Goal: Task Accomplishment & Management: Manage account settings

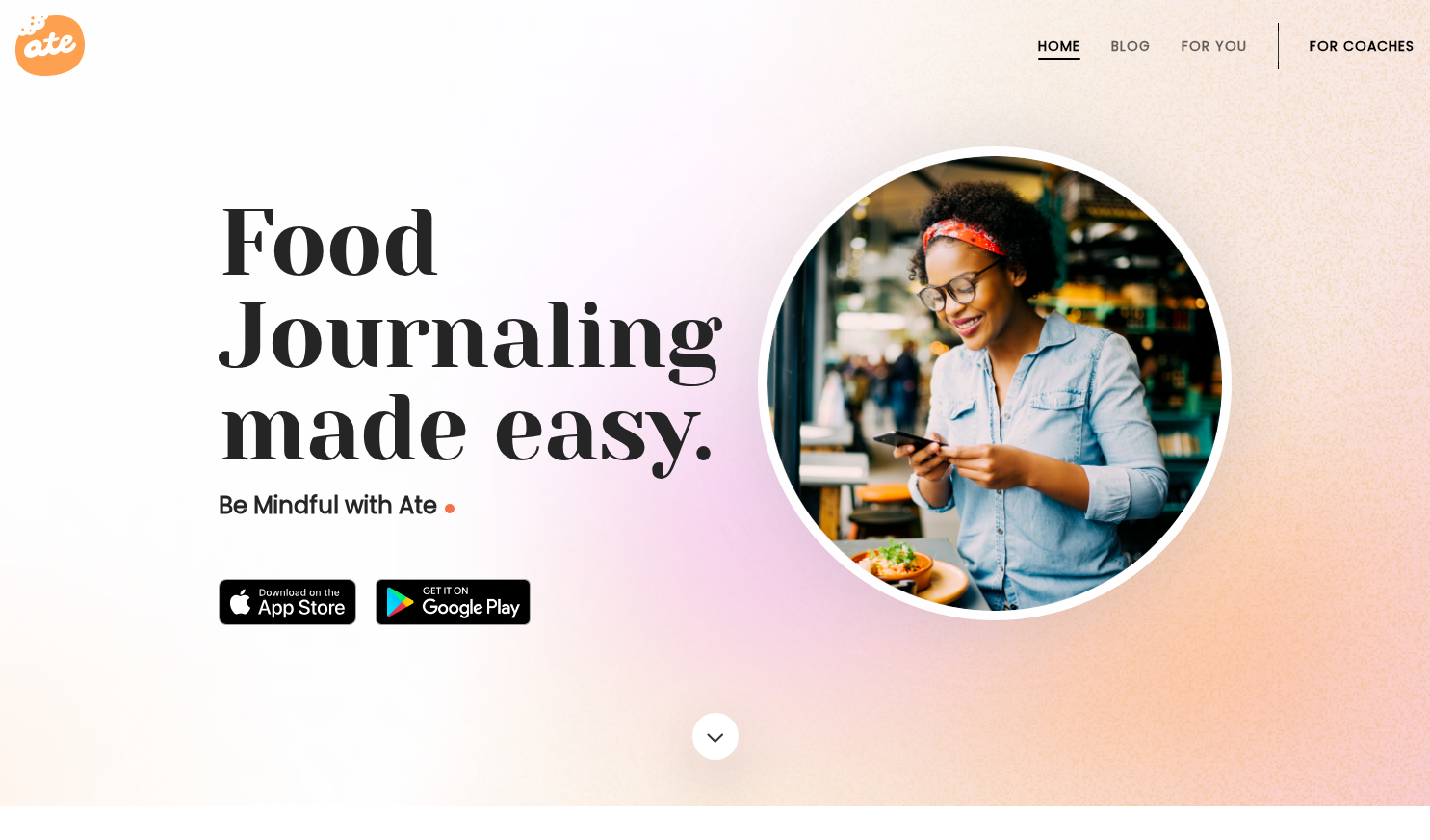
click at [1358, 31] on li "For Coaches" at bounding box center [1362, 46] width 105 height 46
click at [1354, 39] on link "For Coaches" at bounding box center [1362, 46] width 105 height 16
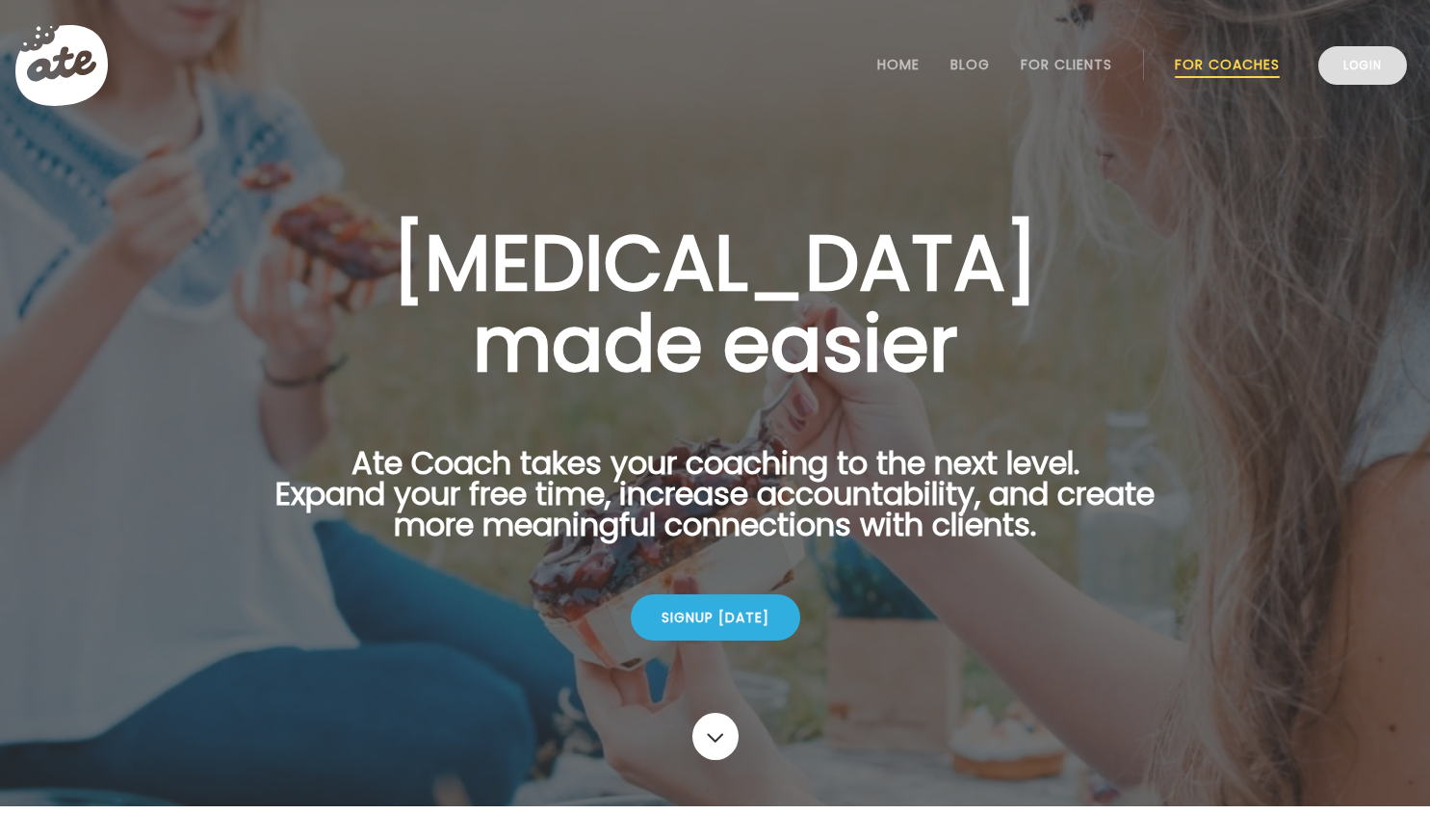
click at [1349, 70] on link "Login" at bounding box center [1363, 64] width 89 height 38
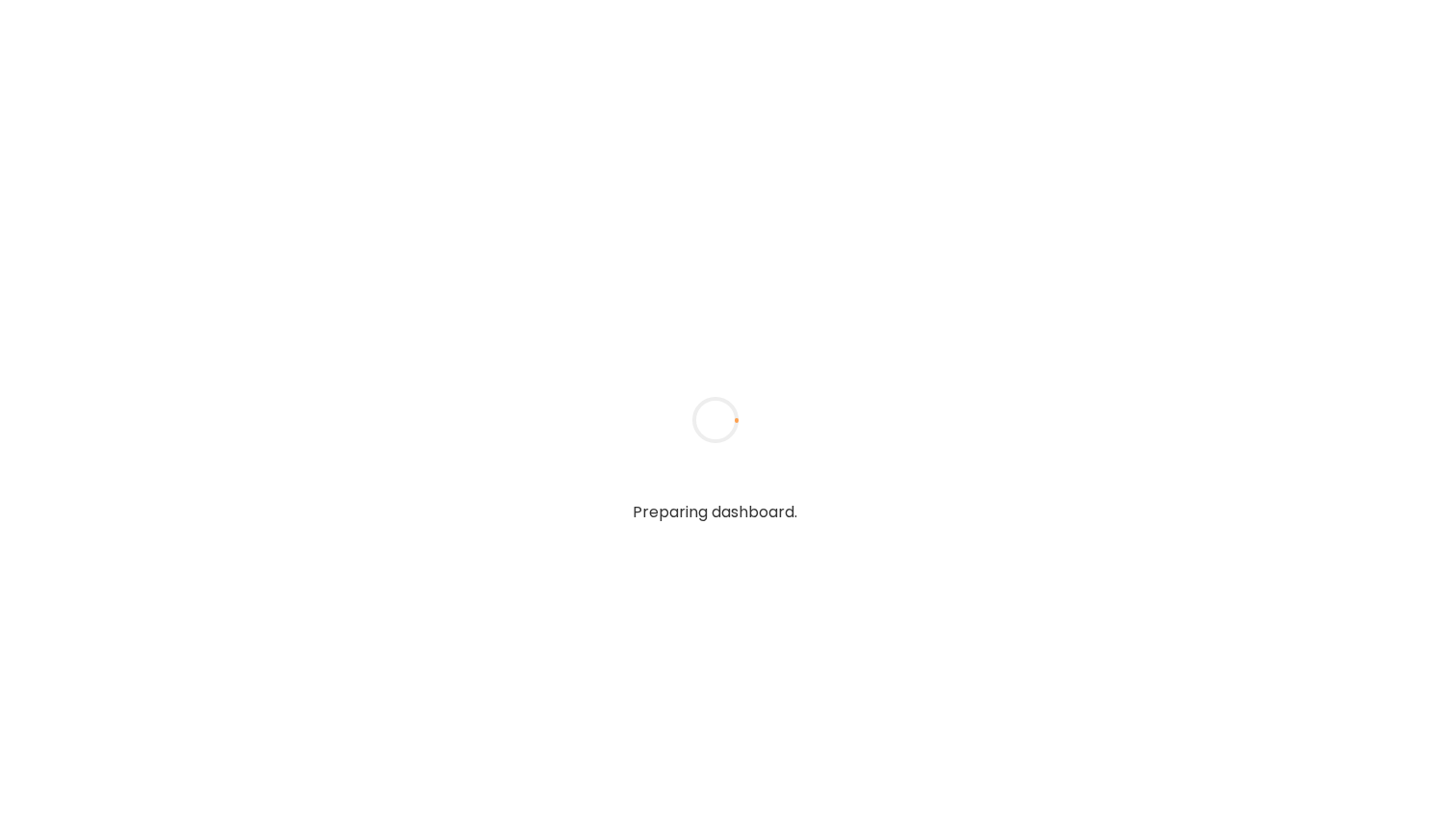
type input "**********"
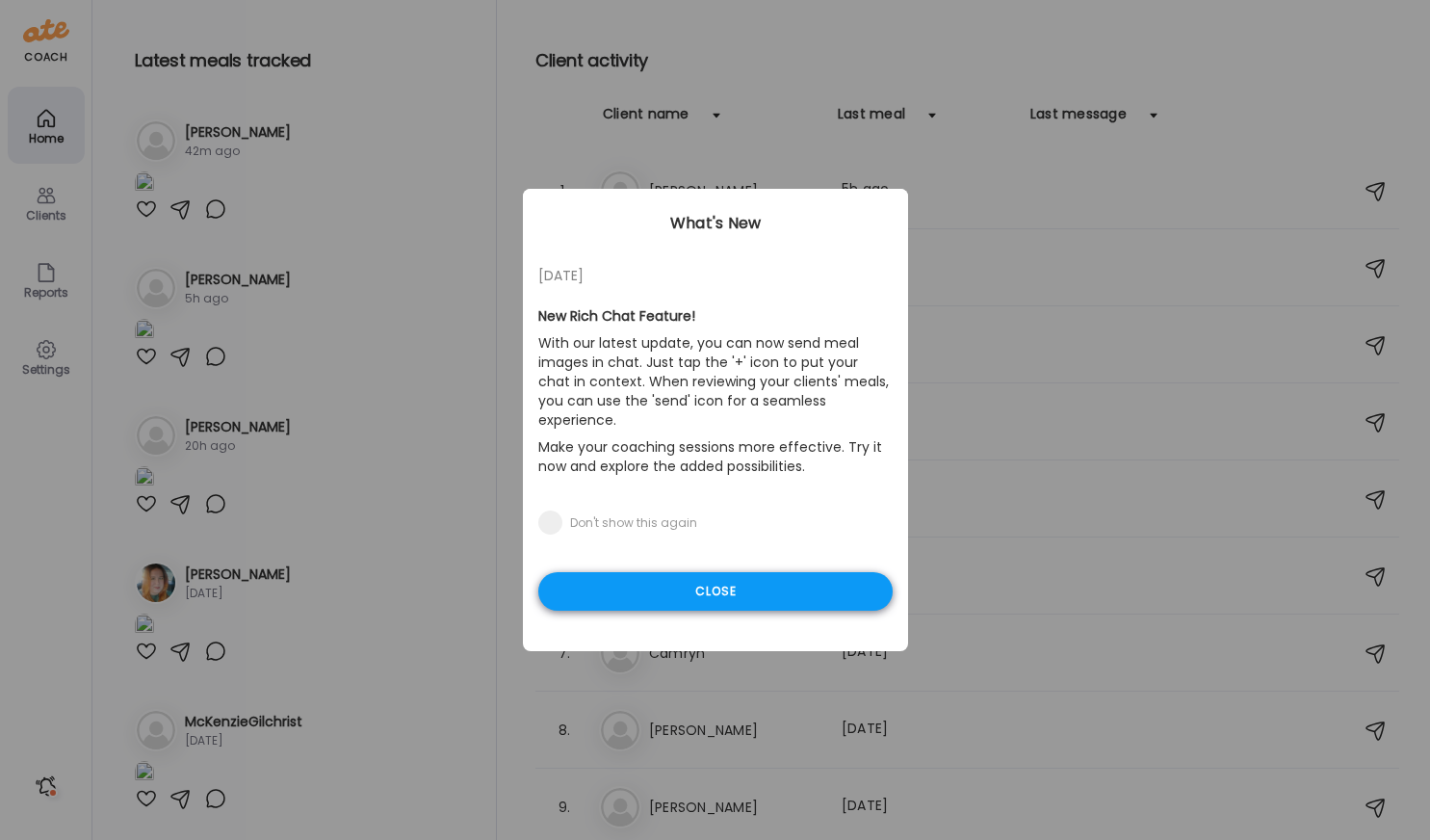
type input "**********"
click at [775, 578] on div "Close" at bounding box center [715, 591] width 355 height 38
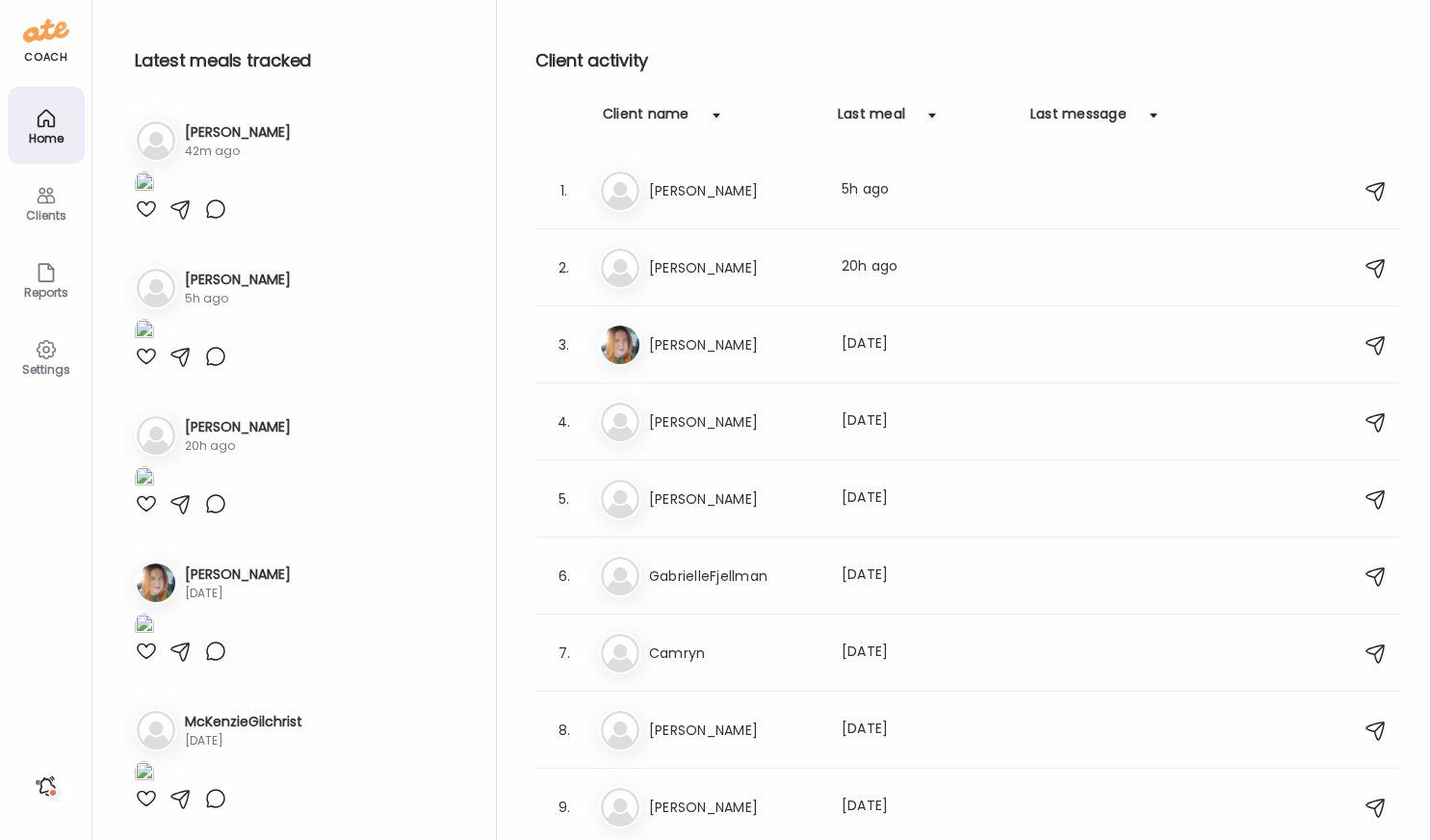
click at [53, 363] on div "Settings" at bounding box center [46, 369] width 69 height 13
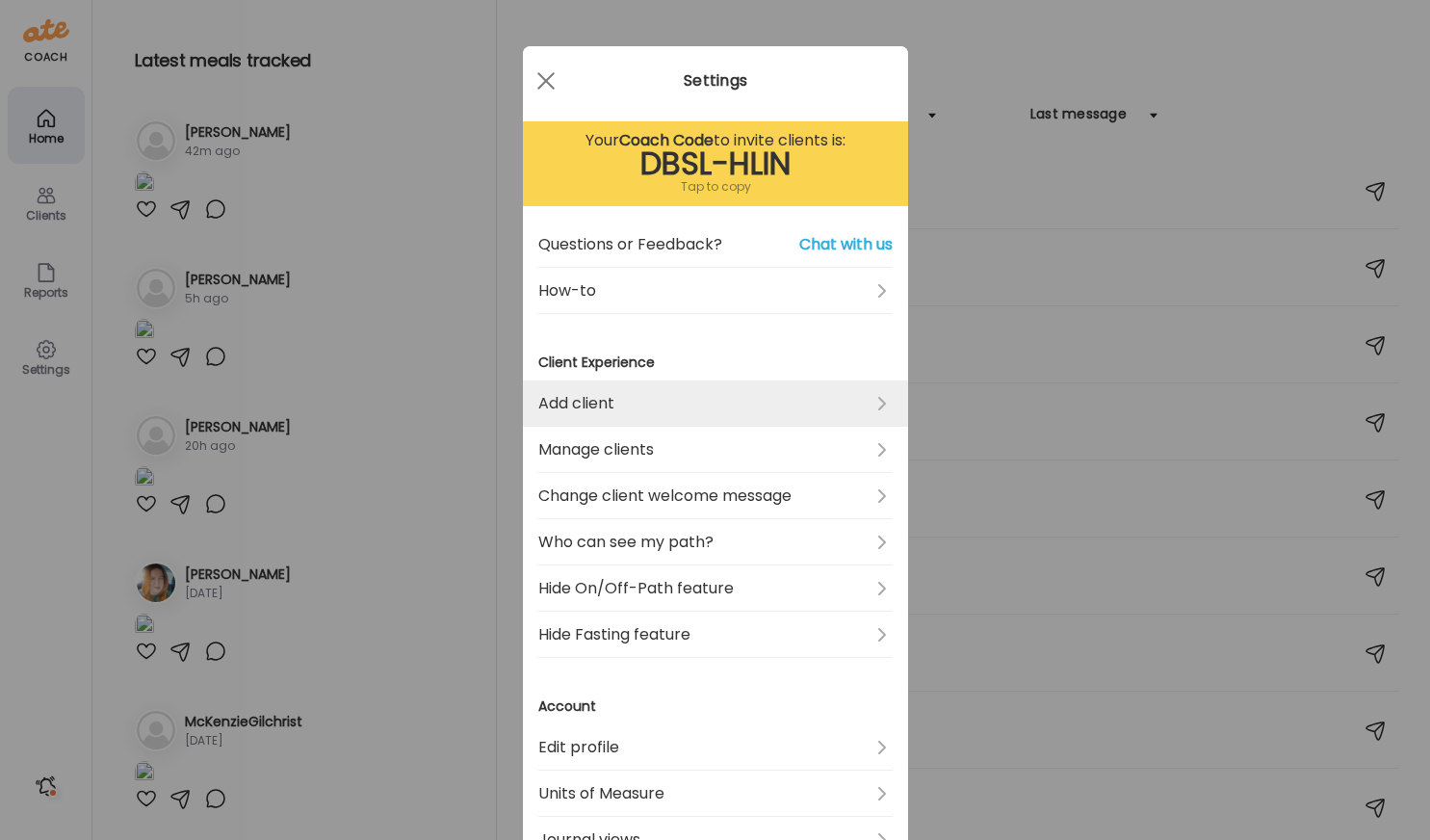
click at [597, 409] on link "Add client" at bounding box center [715, 402] width 355 height 46
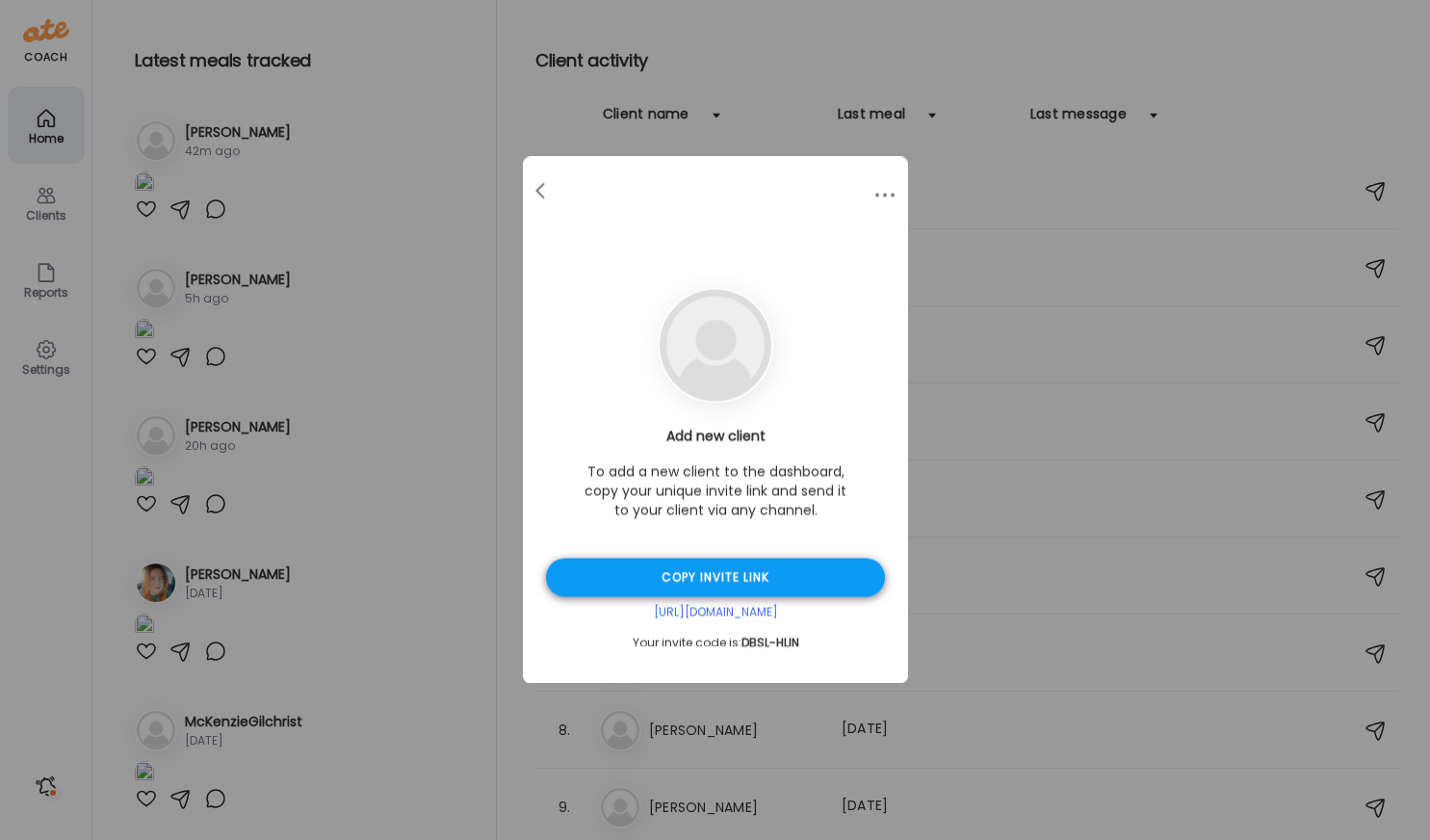
click at [669, 586] on div "Copy invite link" at bounding box center [715, 577] width 339 height 38
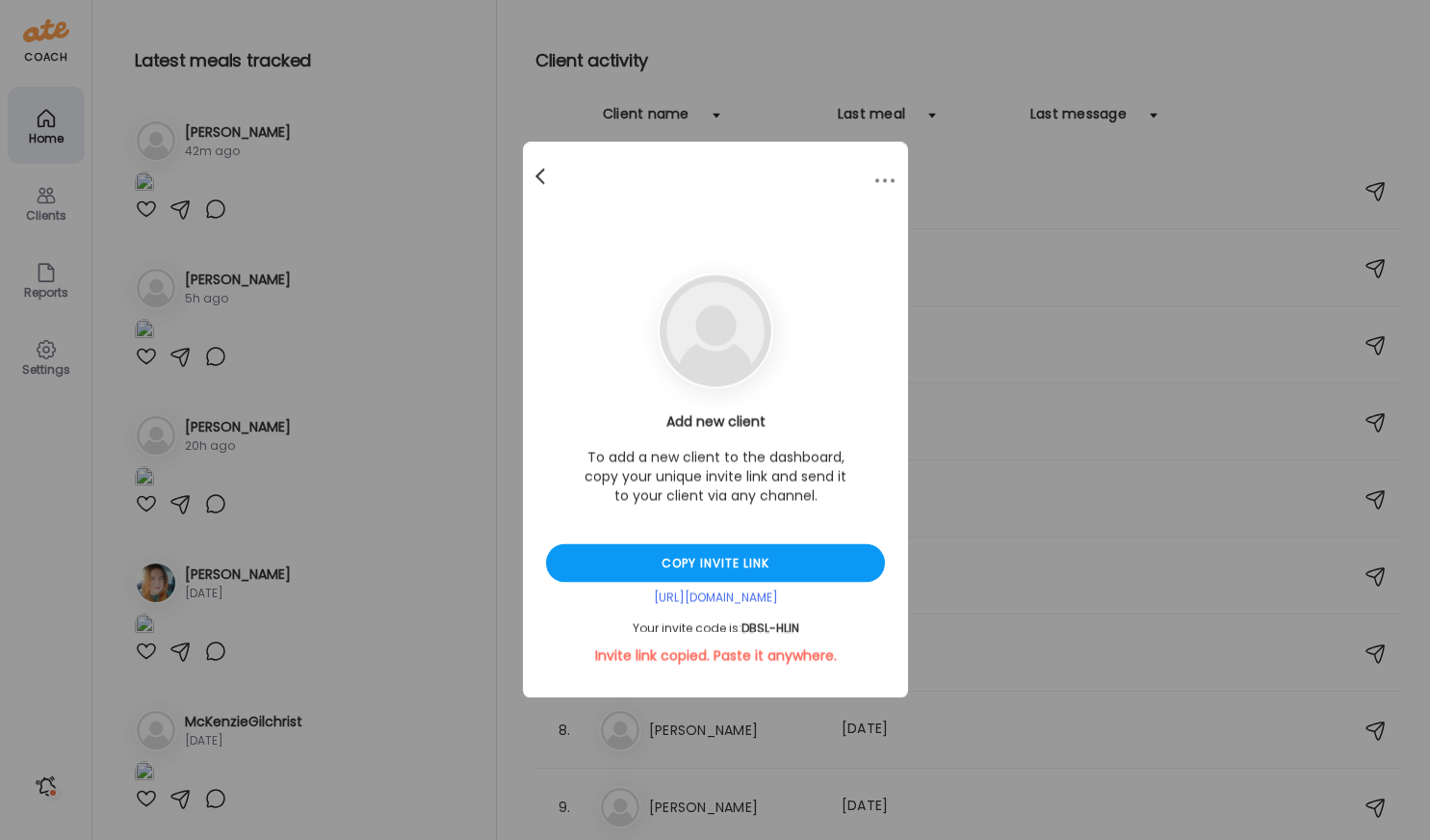
click at [540, 178] on div at bounding box center [541, 177] width 38 height 38
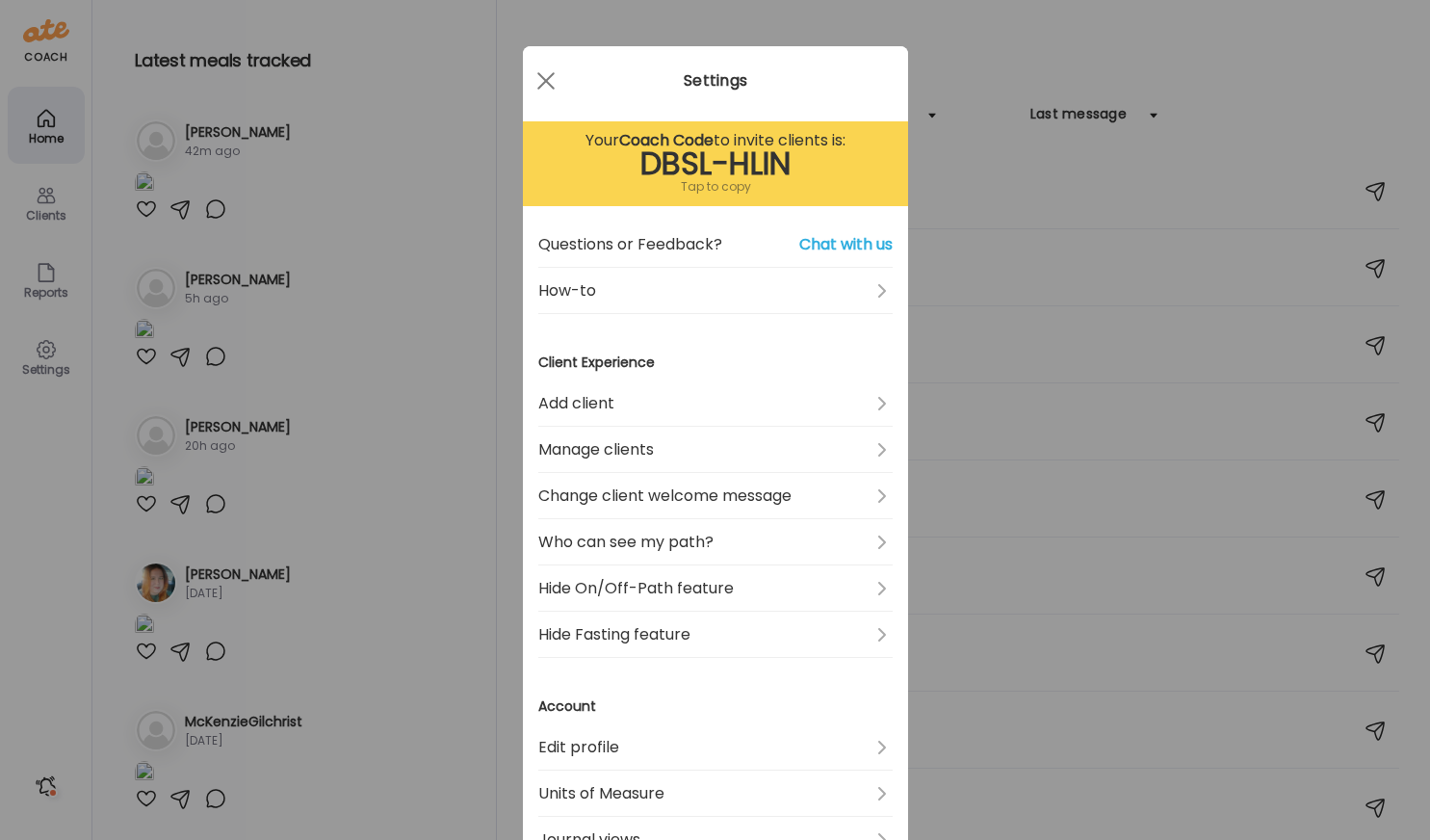
click at [545, 74] on div at bounding box center [545, 80] width 38 height 38
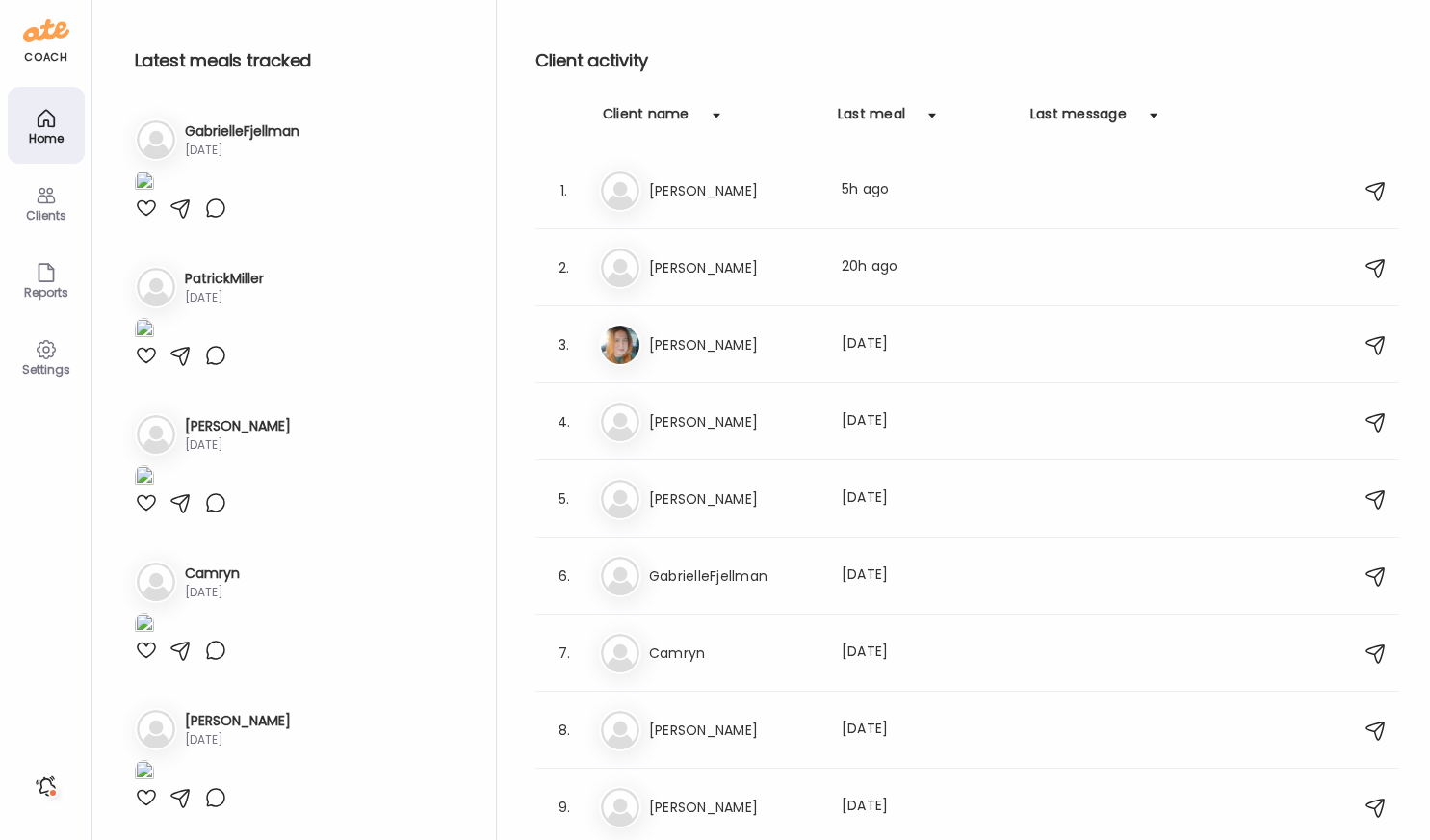
scroll to position [2311, 0]
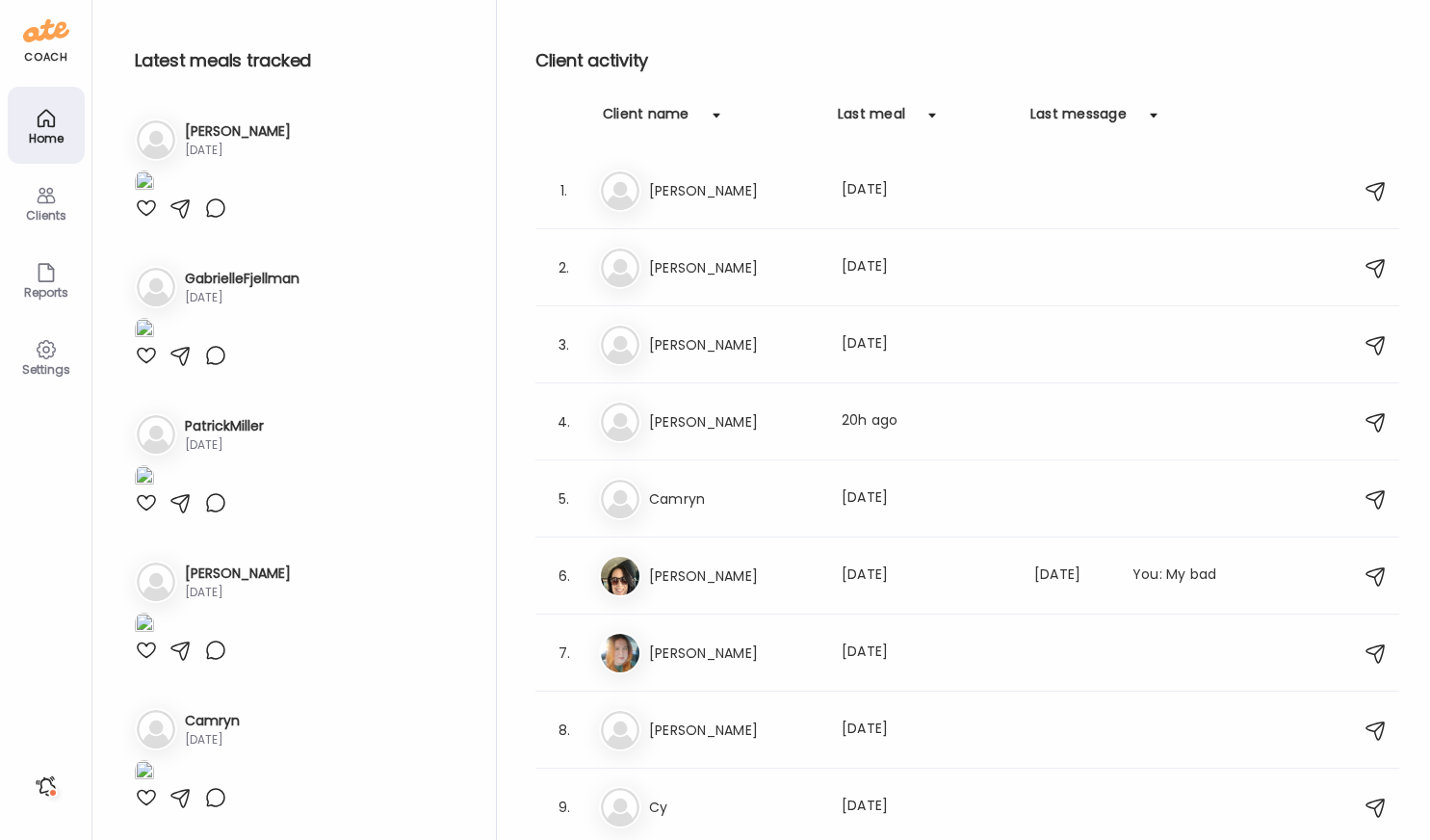
click at [42, 195] on icon at bounding box center [46, 195] width 23 height 23
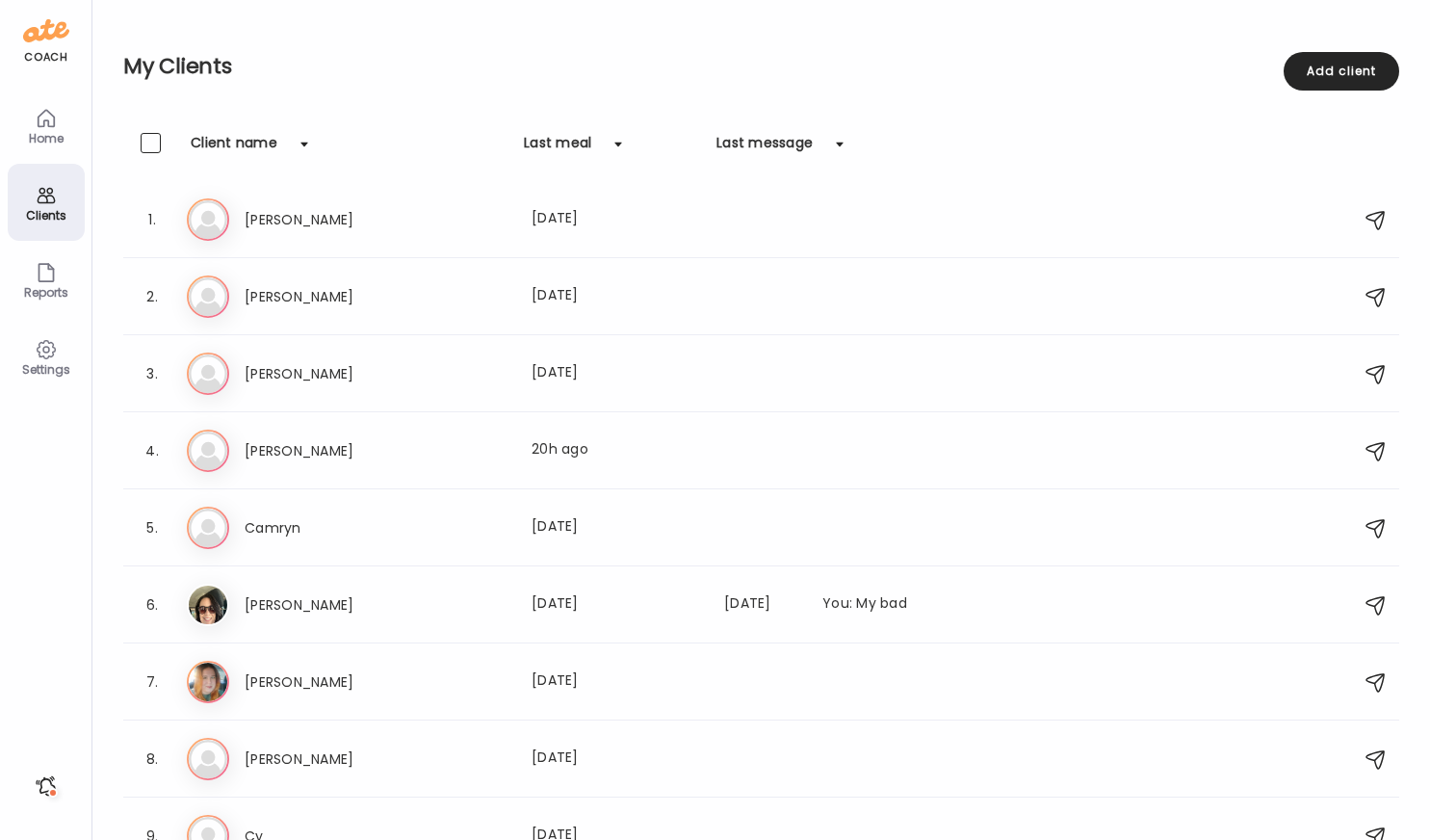
click at [64, 135] on div "Home" at bounding box center [46, 138] width 69 height 13
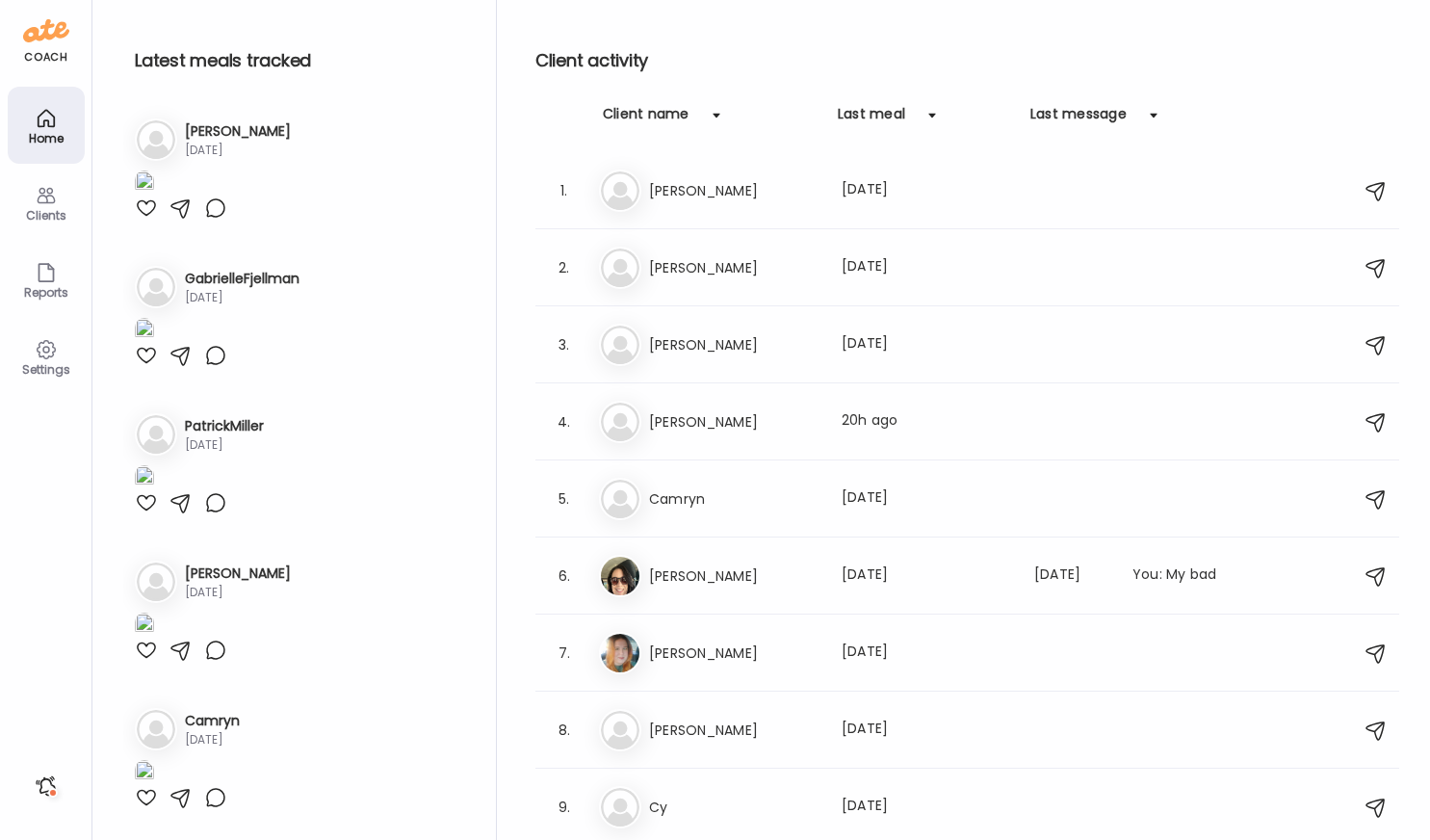
click at [64, 135] on div "Home" at bounding box center [46, 138] width 69 height 13
click at [57, 351] on div "Settings" at bounding box center [46, 356] width 77 height 77
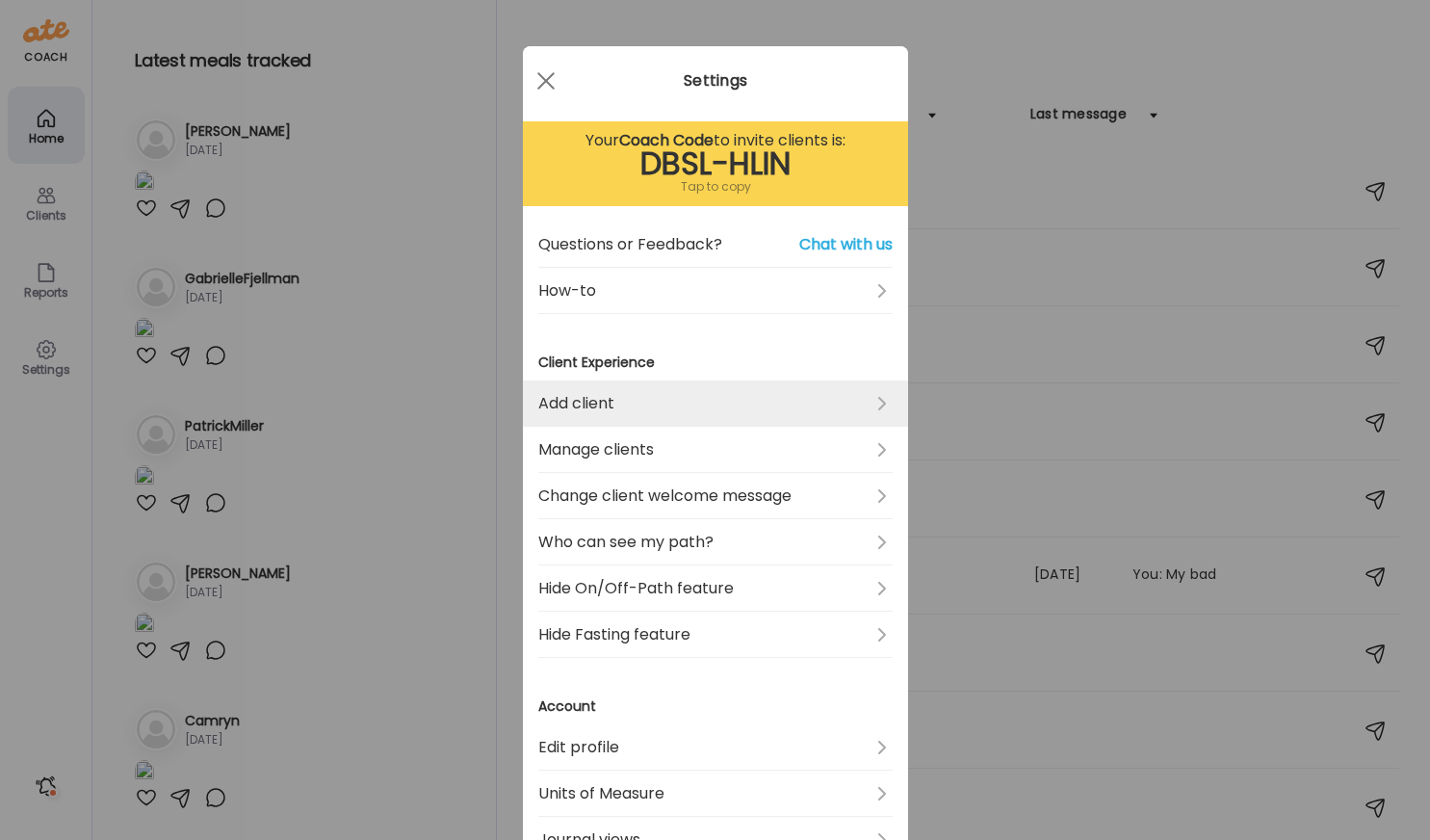
click at [622, 405] on link "Add client" at bounding box center [715, 402] width 355 height 46
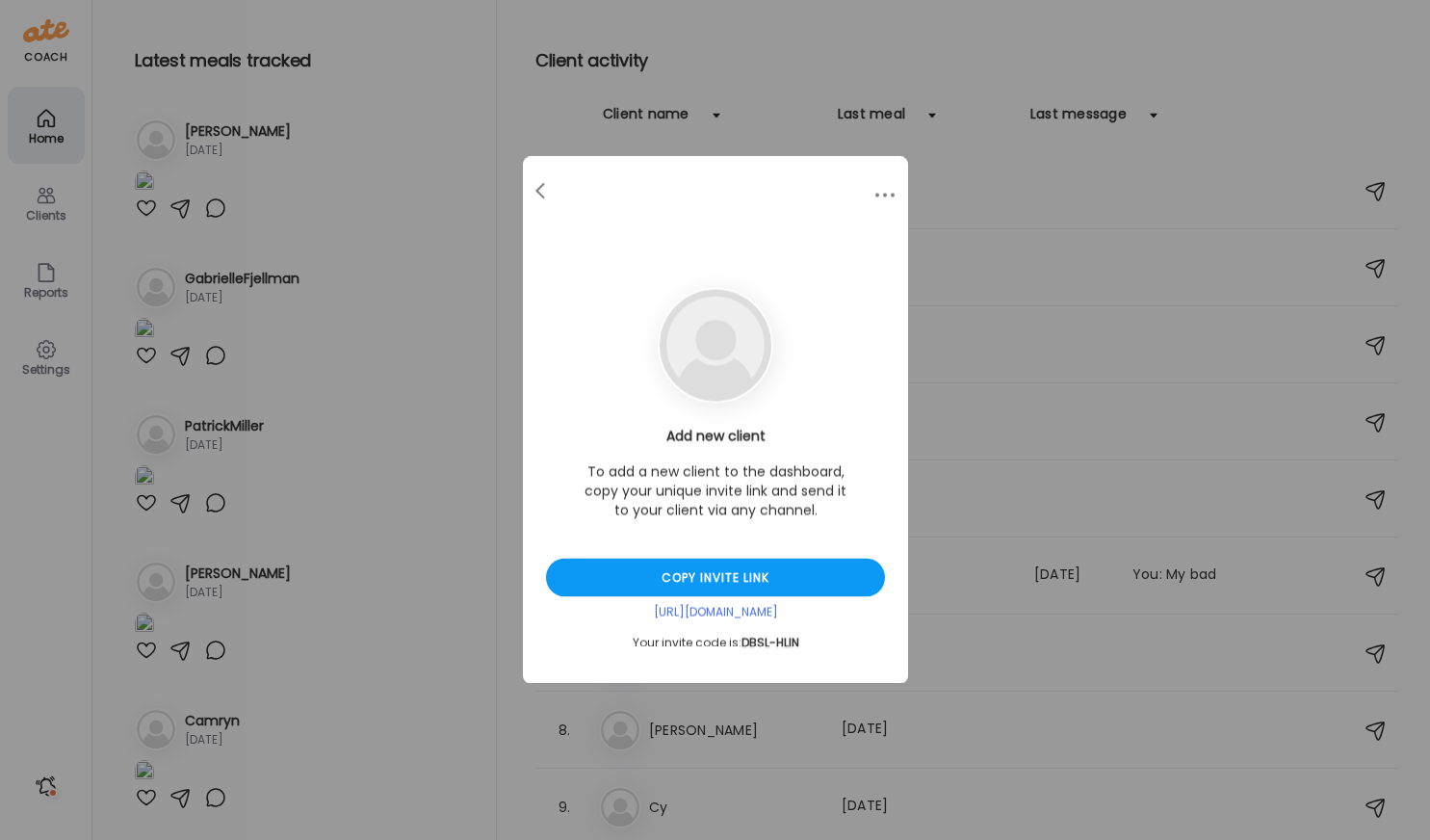
click at [770, 222] on div "Add new client To add a new client to the dashboard, copy your unique invite li…" at bounding box center [715, 420] width 385 height 526
click at [547, 186] on div at bounding box center [541, 190] width 38 height 38
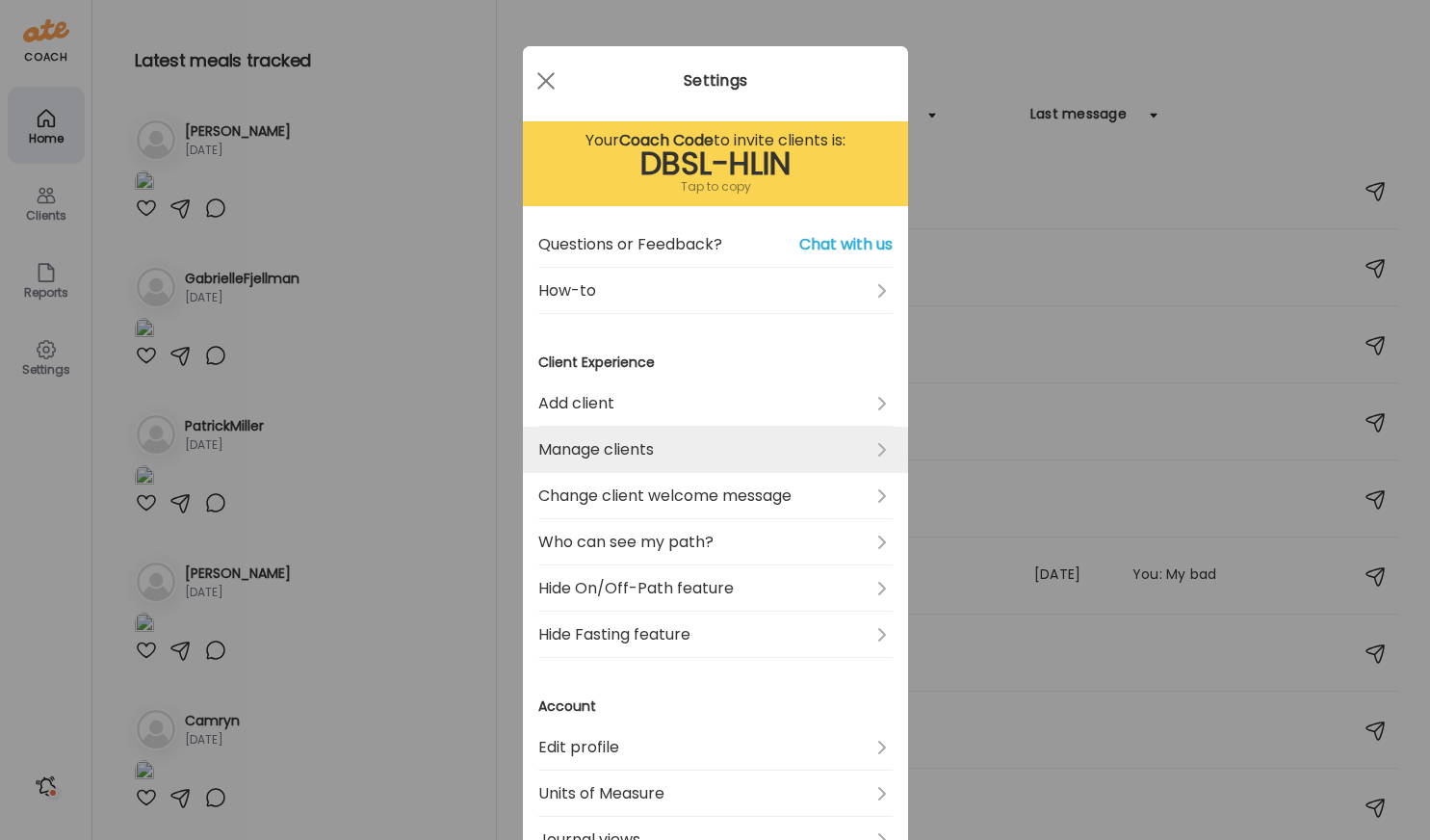
click at [632, 446] on link "Manage clients" at bounding box center [715, 449] width 355 height 46
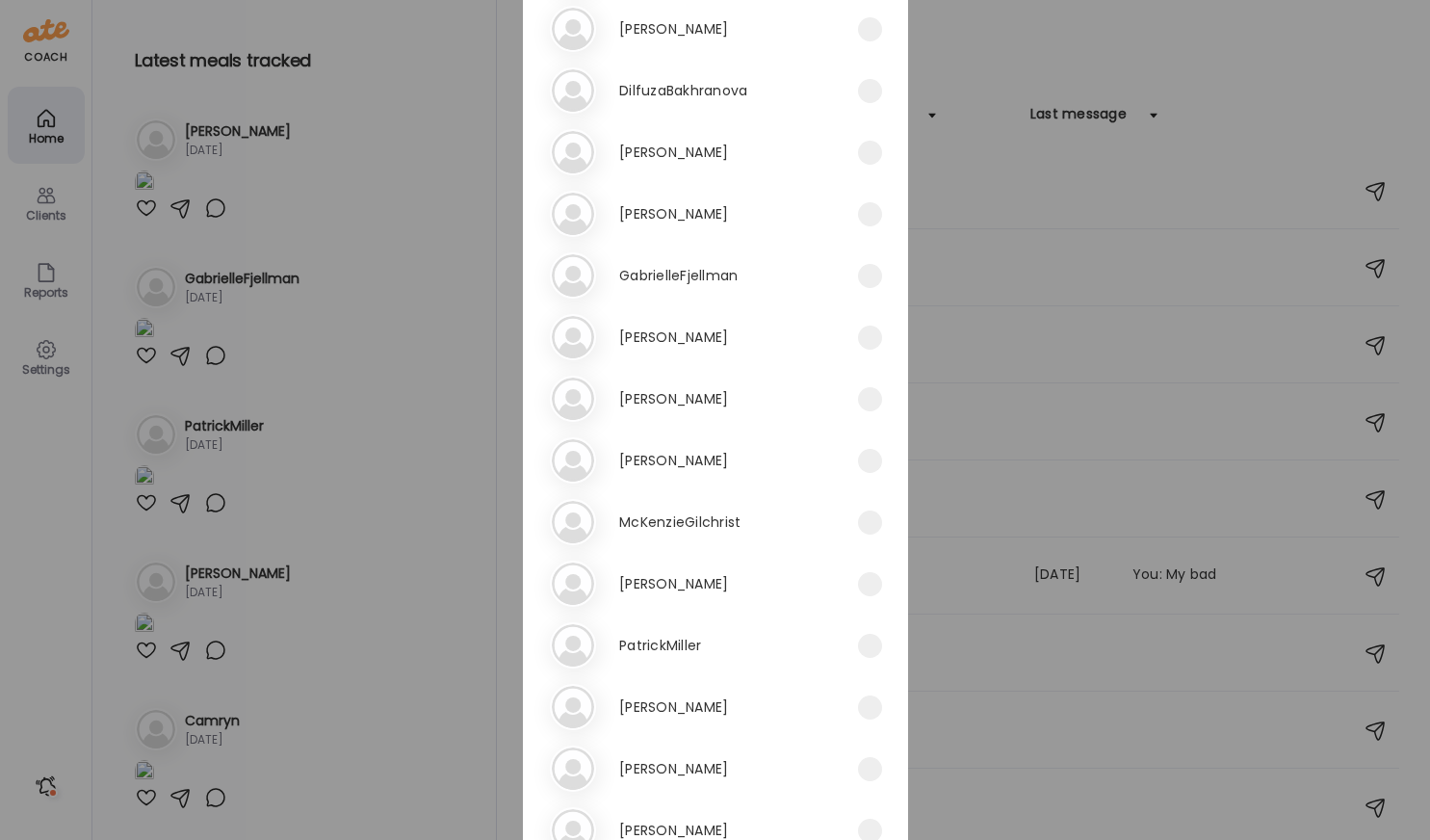
scroll to position [1041, 0]
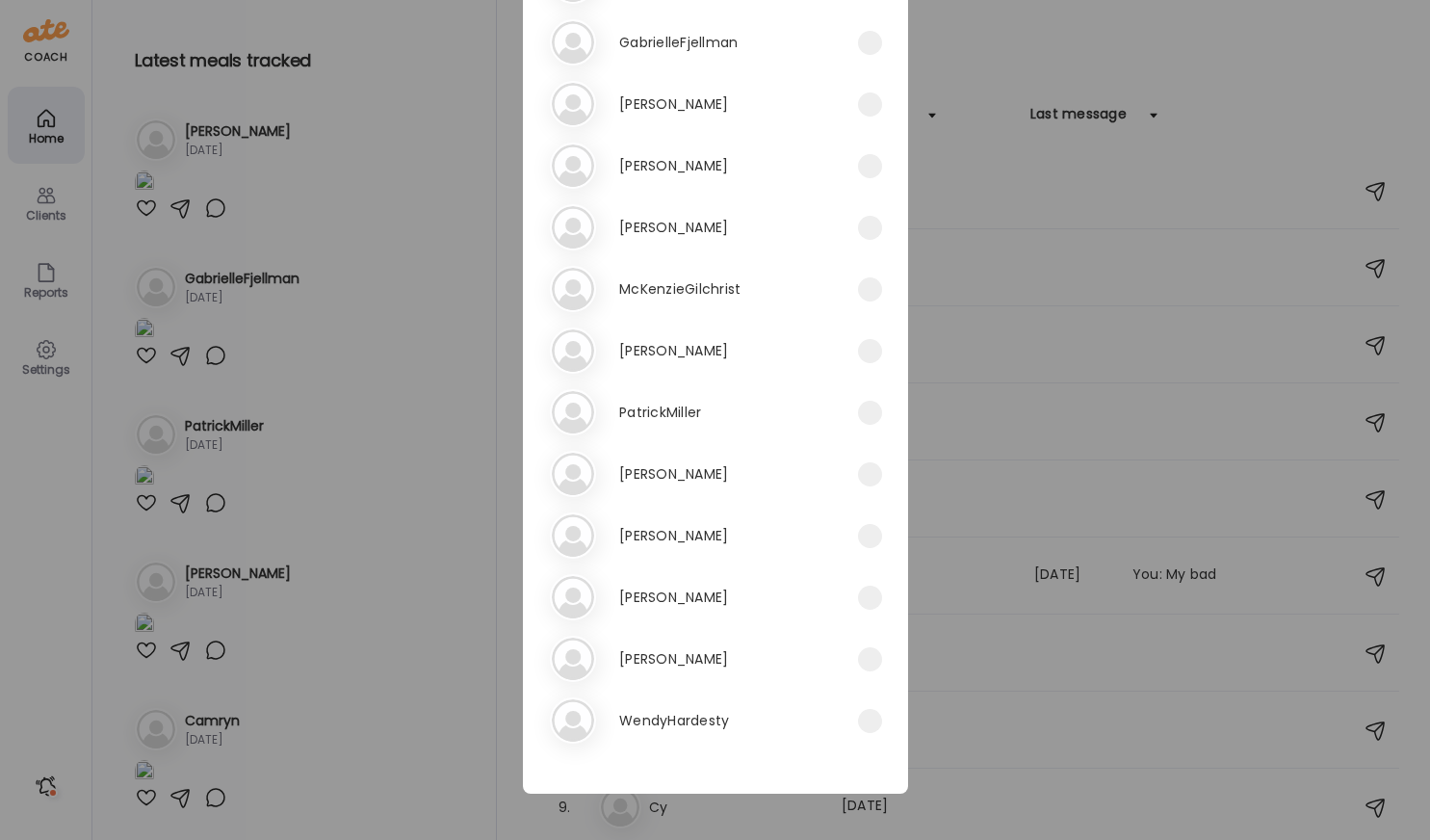
click at [645, 597] on h3 "Shanna Scott" at bounding box center [673, 597] width 108 height 23
click at [1042, 174] on div "Ate Coach Dashboard Wahoo! It’s official Take a moment to set up your Coach Pro…" at bounding box center [715, 420] width 1430 height 840
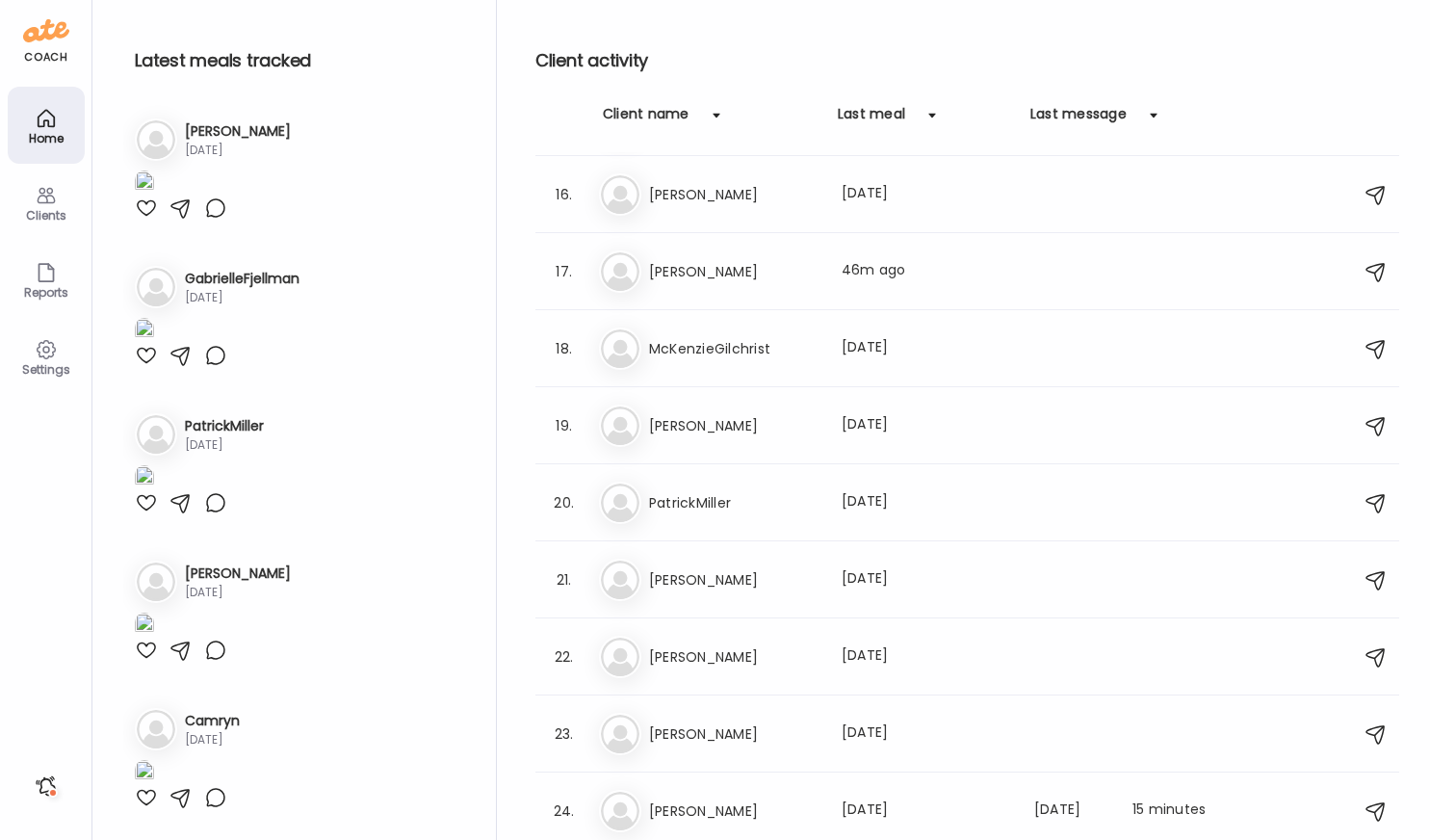
scroll to position [1229, 0]
click at [681, 652] on h3 "Shanna Scott" at bounding box center [735, 657] width 170 height 23
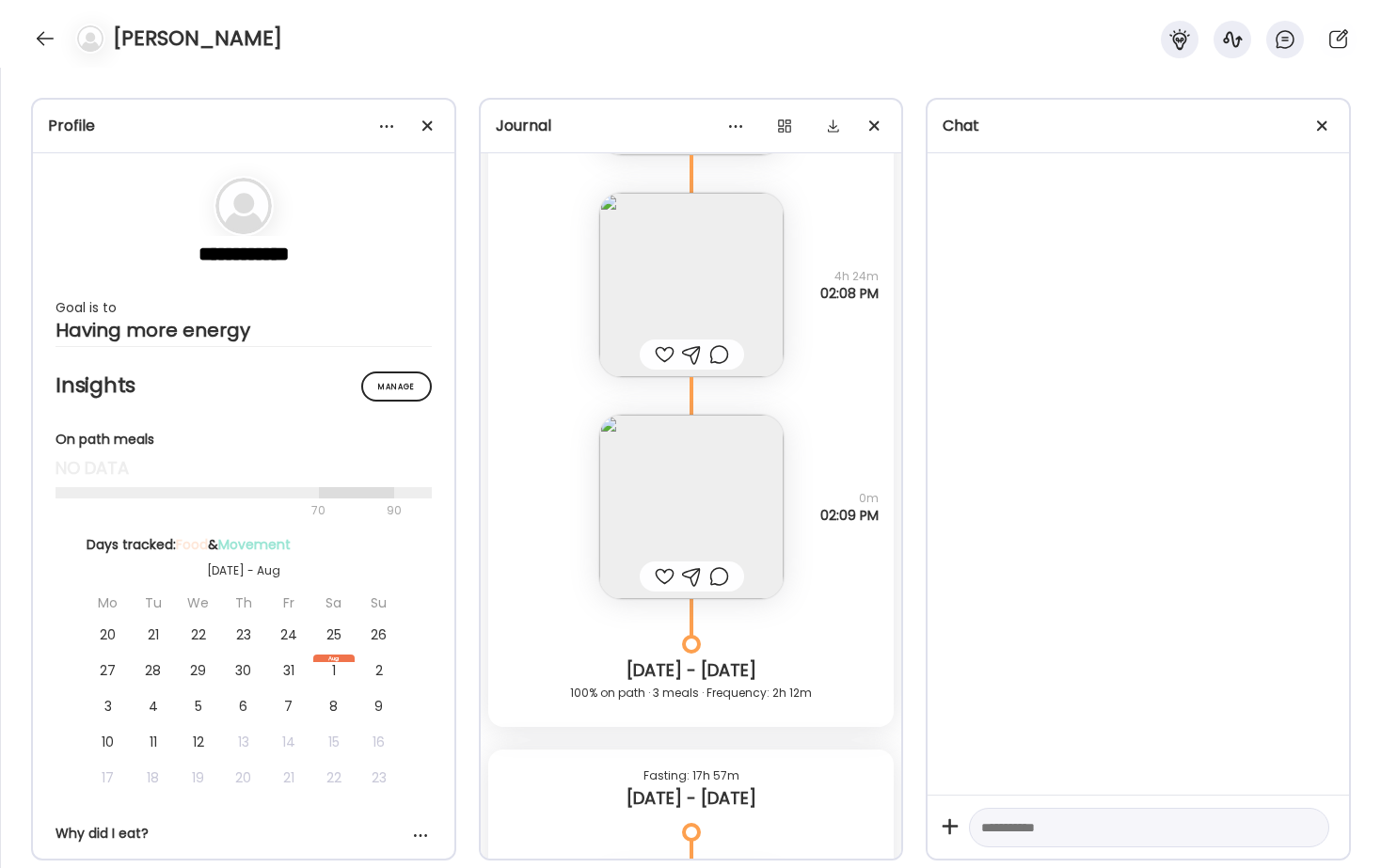
scroll to position [1152, 0]
